Goal: Answer question/provide support

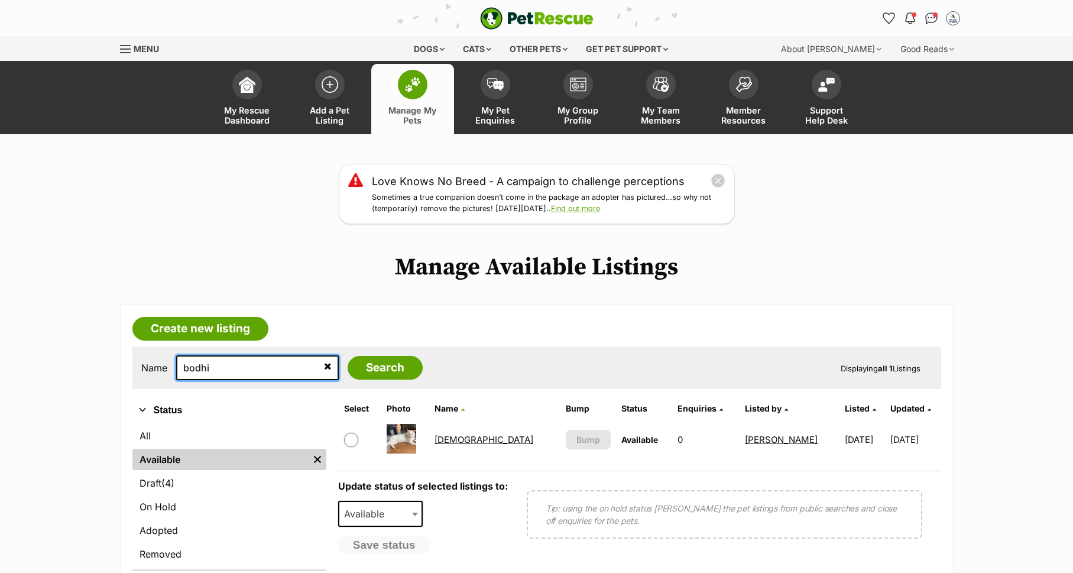
click at [258, 364] on input "bodhi" at bounding box center [257, 367] width 163 height 25
type input "maple"
click at [348, 356] on input "Search" at bounding box center [385, 368] width 75 height 24
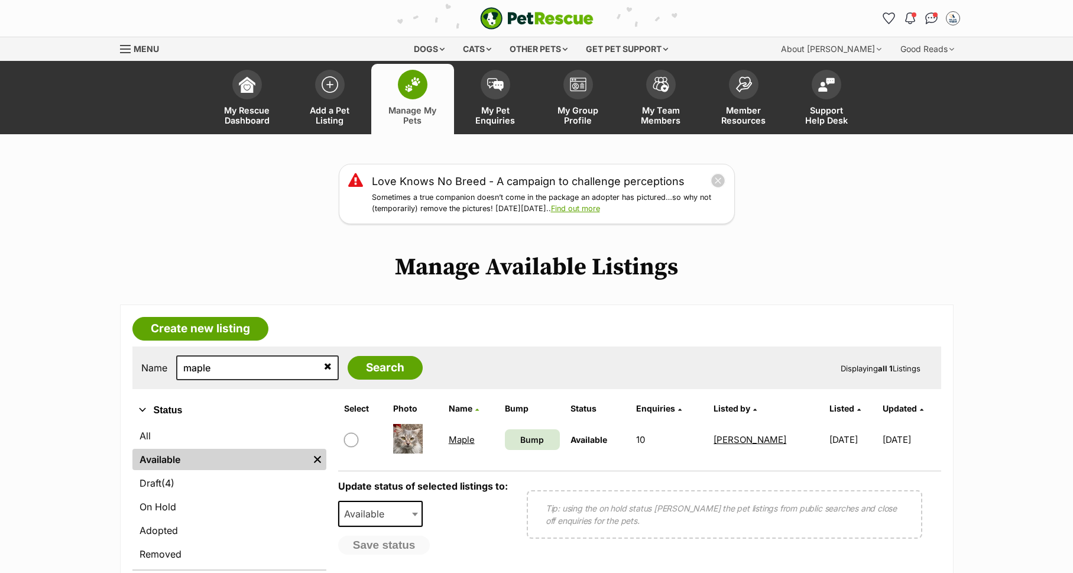
click at [458, 439] on link "Maple" at bounding box center [462, 439] width 26 height 11
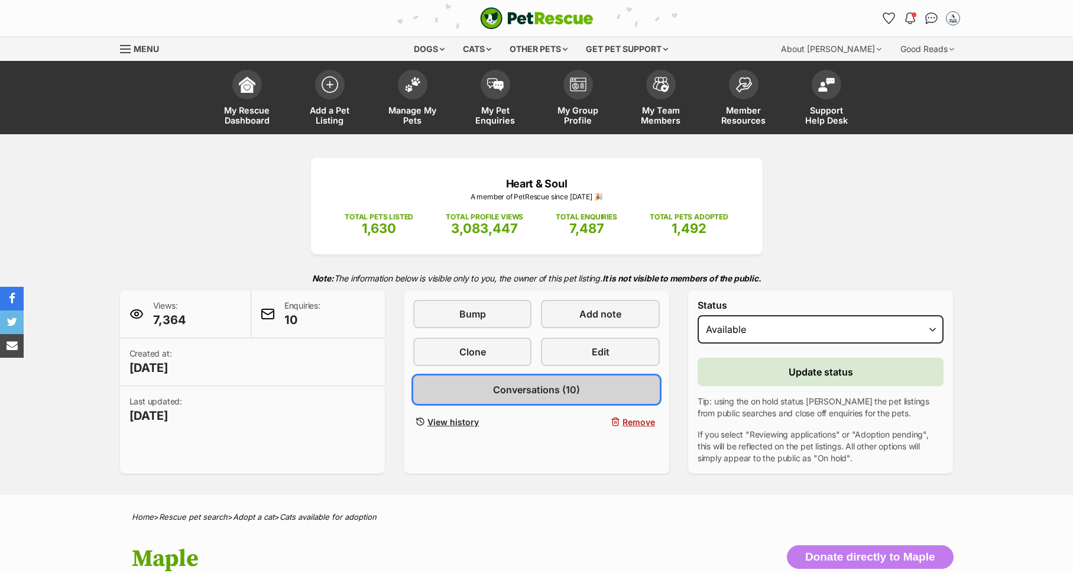
click at [535, 394] on span "Conversations (10)" at bounding box center [536, 390] width 87 height 14
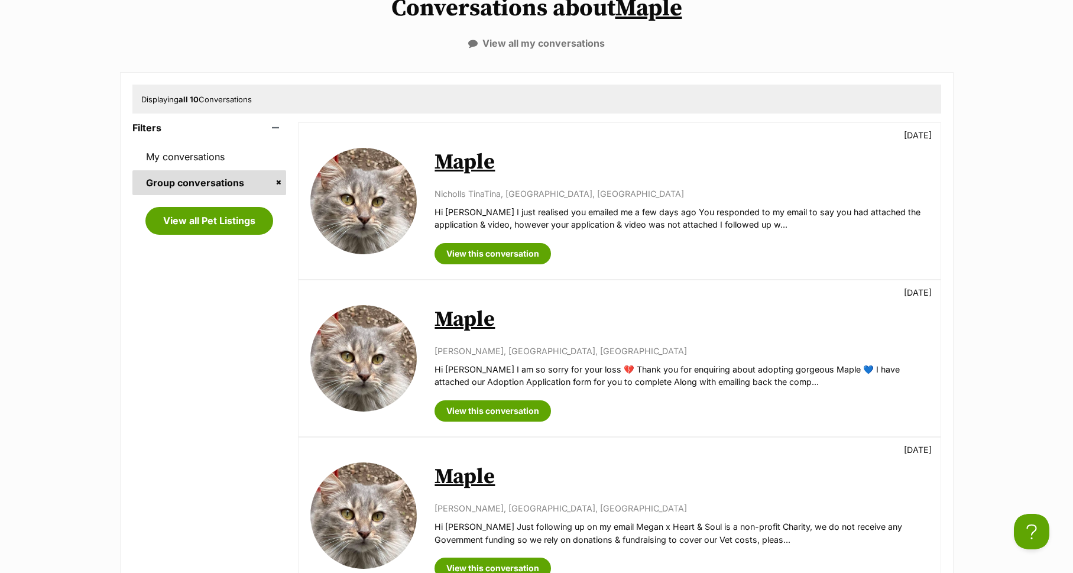
scroll to position [291, 0]
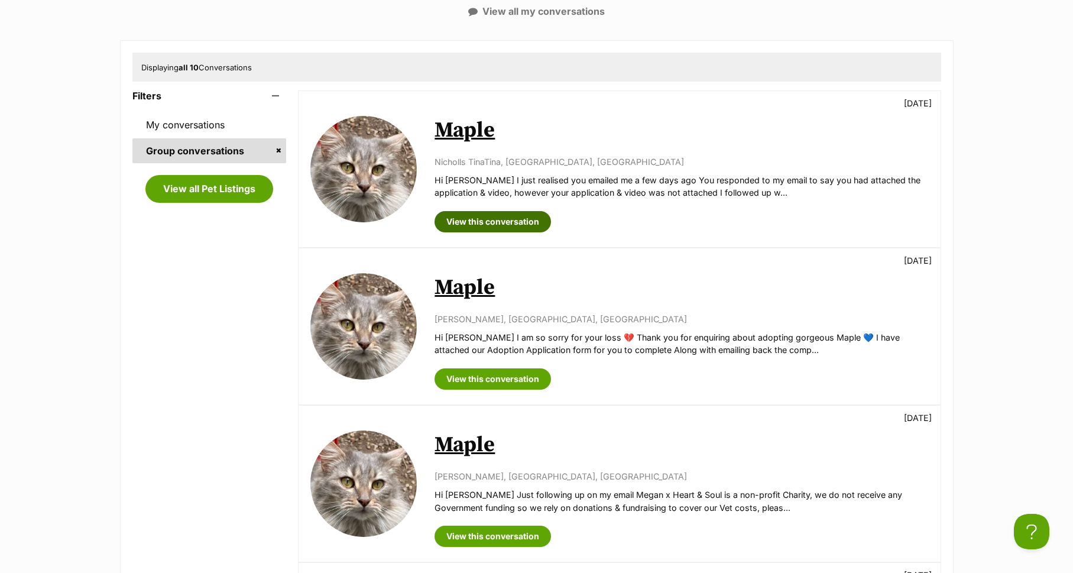
click at [504, 218] on link "View this conversation" at bounding box center [493, 221] width 117 height 21
